Goal: Find specific page/section: Find specific page/section

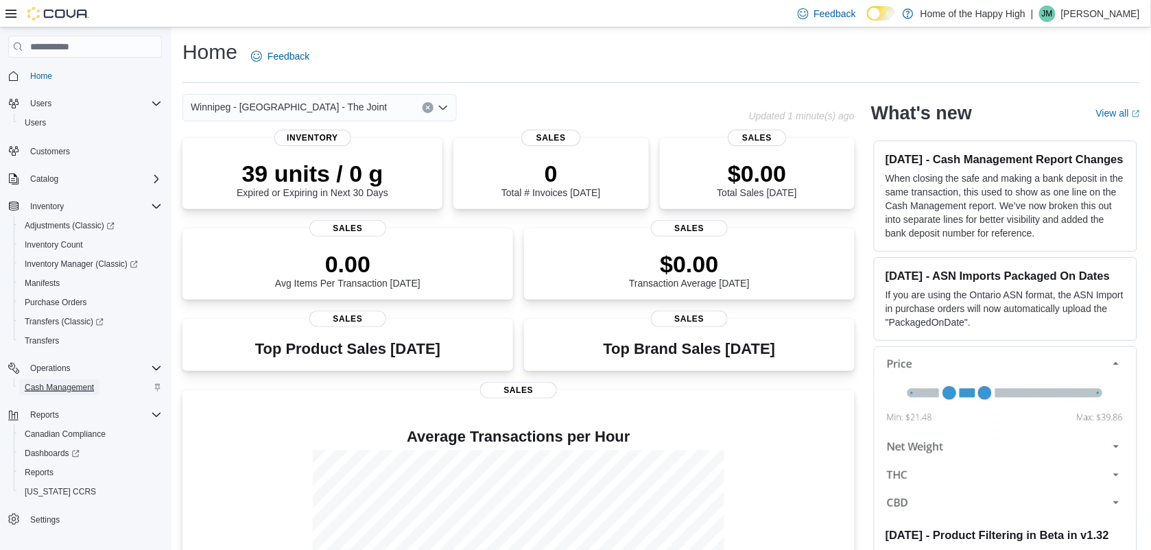
click at [63, 388] on span "Cash Management" at bounding box center [59, 387] width 69 height 11
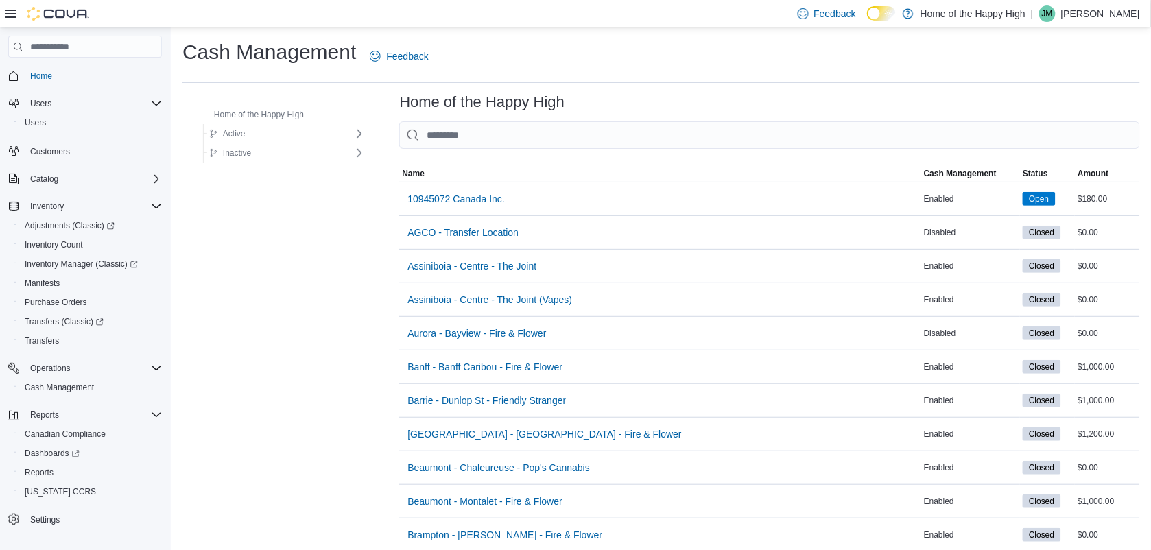
click at [1101, 12] on p "[PERSON_NAME]" at bounding box center [1100, 13] width 79 height 16
click at [1051, 127] on span "Sign Out" at bounding box center [1051, 132] width 37 height 14
